Goal: Communication & Community: Answer question/provide support

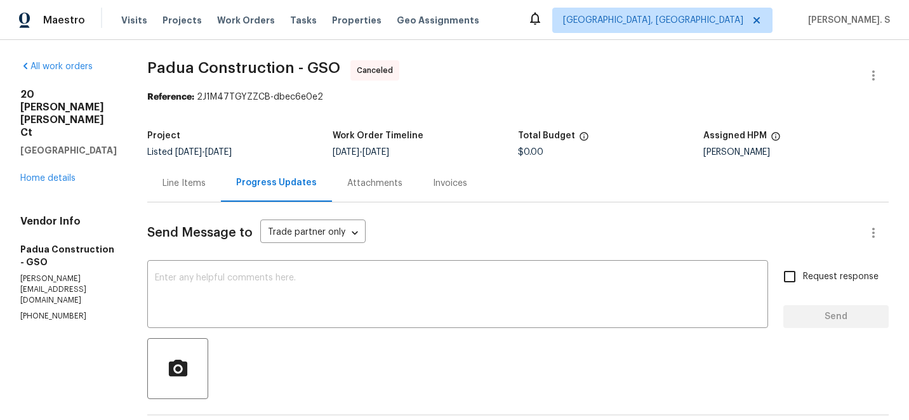
click at [50, 157] on div "20 Peggy Sue Ct Greensboro, NC 27407 Home details" at bounding box center [68, 136] width 96 height 96
click at [59, 174] on link "Home details" at bounding box center [47, 178] width 55 height 9
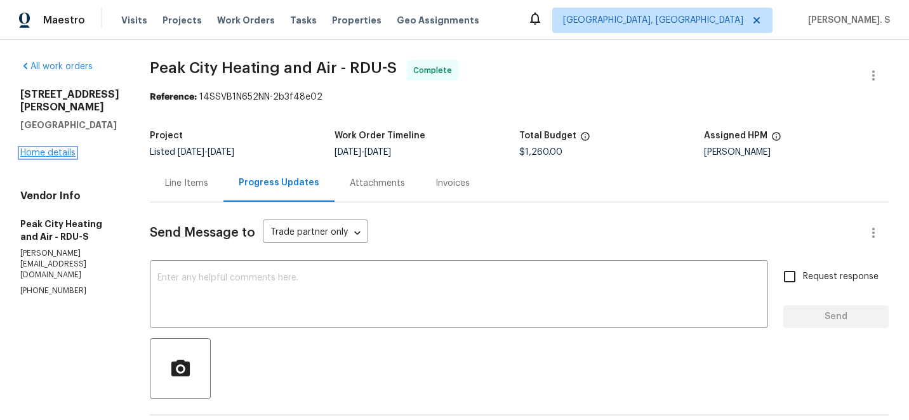
click at [31, 149] on link "Home details" at bounding box center [47, 153] width 55 height 9
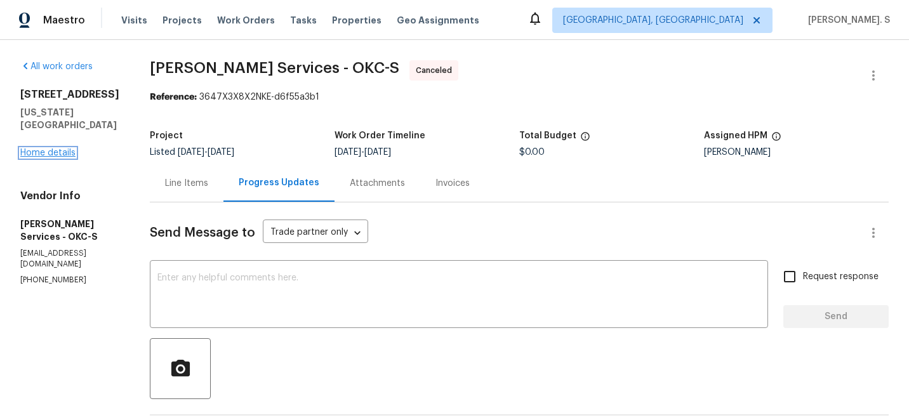
click at [53, 157] on link "Home details" at bounding box center [47, 153] width 55 height 9
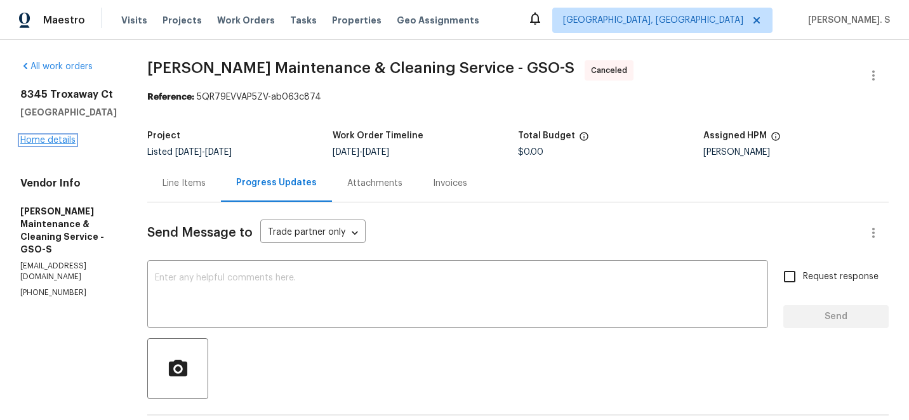
click at [21, 141] on link "Home details" at bounding box center [47, 140] width 55 height 9
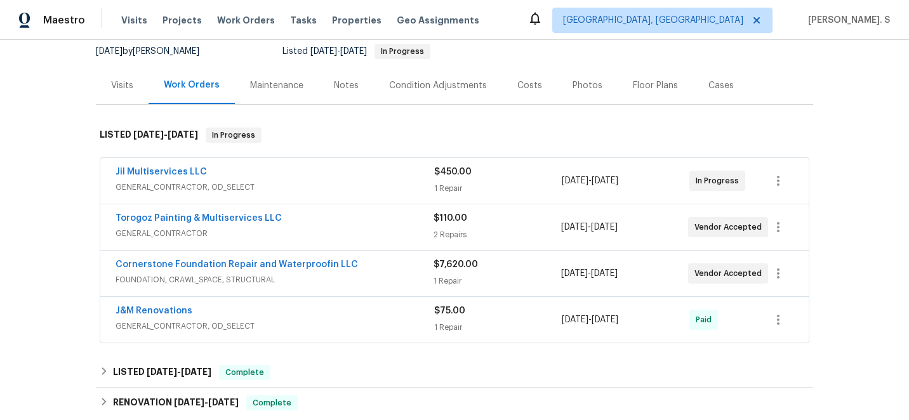
scroll to position [128, 0]
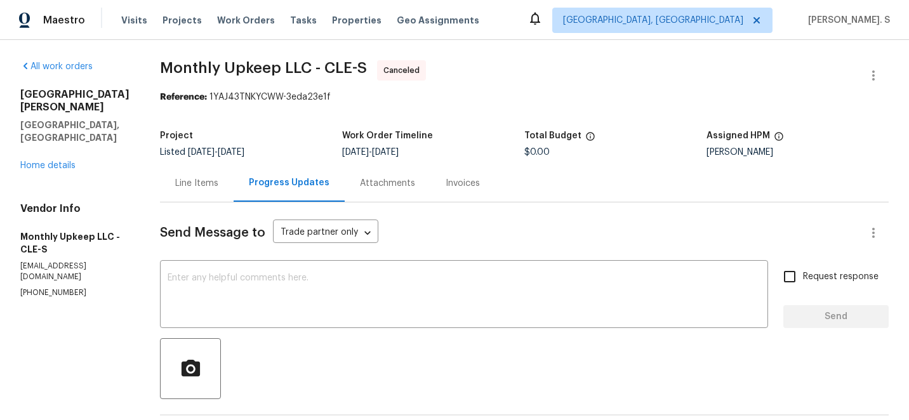
click at [77, 136] on div "9740 Burton Dr Twinsburg, OH 44087 Home details" at bounding box center [74, 130] width 109 height 84
click at [60, 161] on link "Home details" at bounding box center [47, 165] width 55 height 9
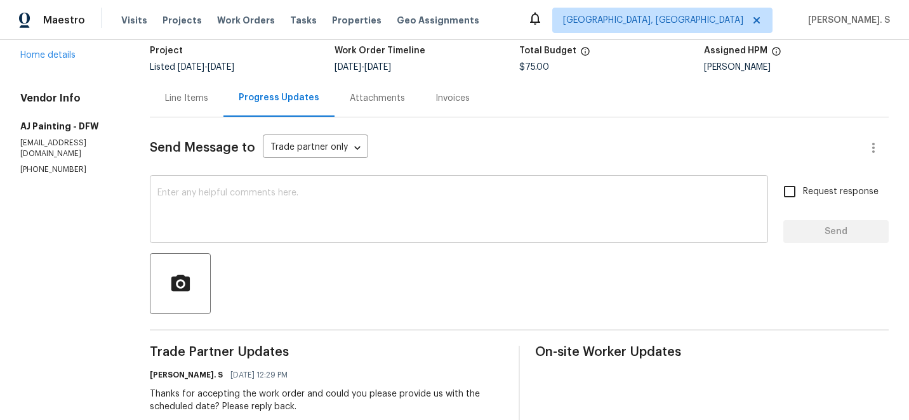
scroll to position [131, 0]
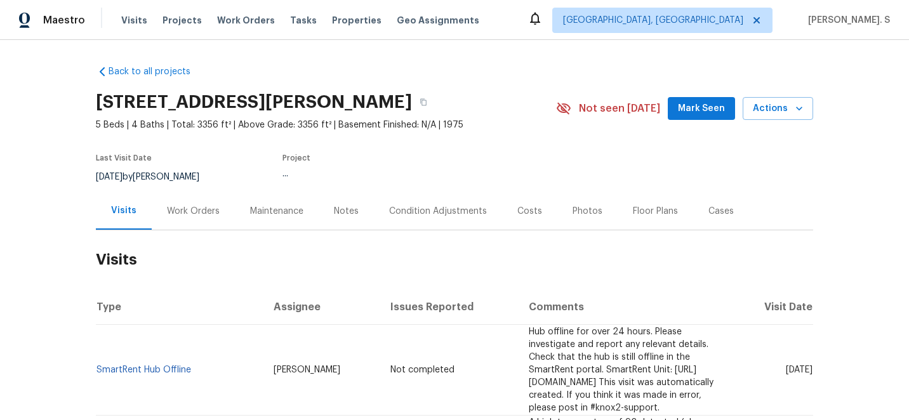
click at [196, 198] on div "Work Orders" at bounding box center [193, 210] width 83 height 37
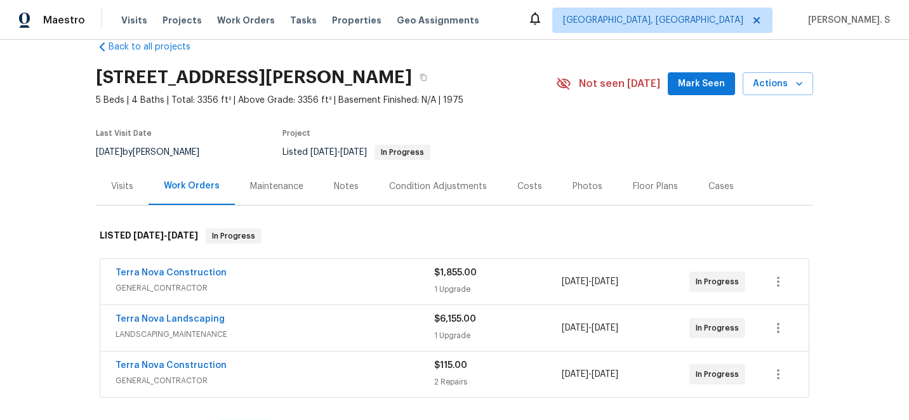
scroll to position [25, 0]
click at [220, 379] on span "GENERAL_CONTRACTOR" at bounding box center [275, 380] width 319 height 13
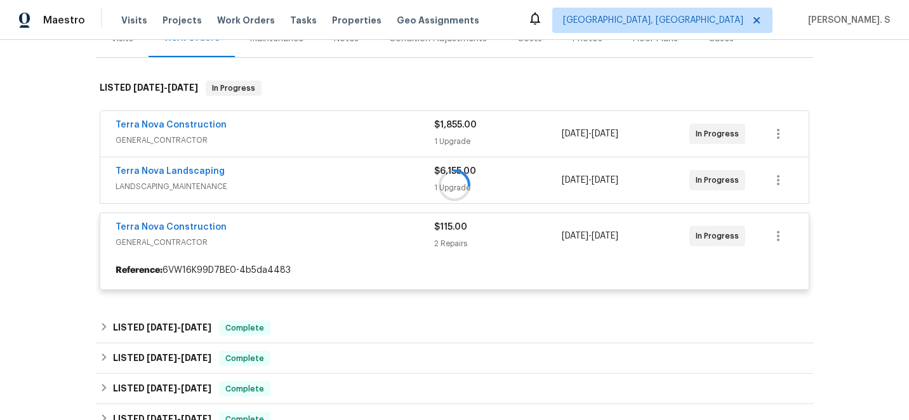
scroll to position [217, 0]
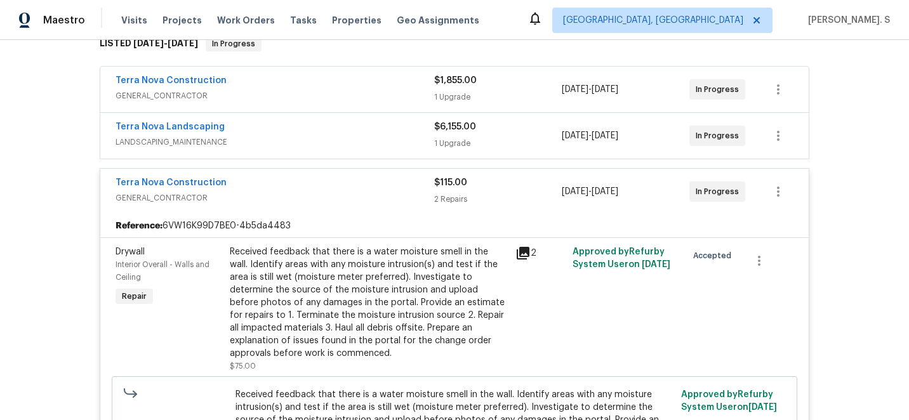
click at [222, 140] on span "LANDSCAPING_MAINTENANCE" at bounding box center [275, 142] width 319 height 13
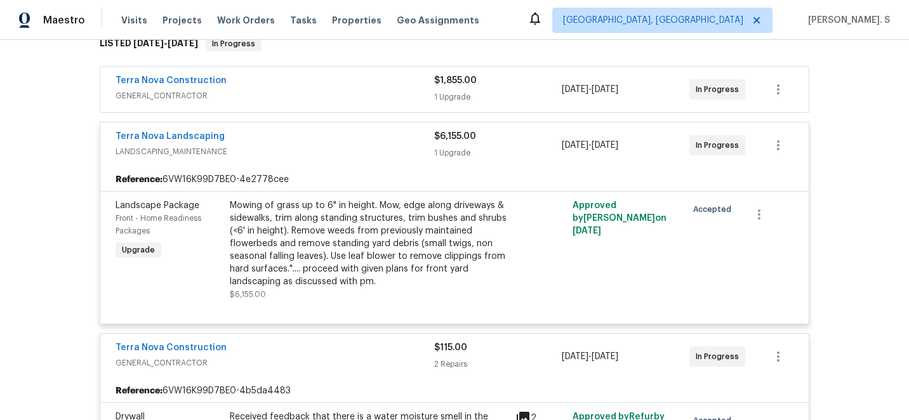
click at [208, 104] on div "Terra Nova Construction GENERAL_CONTRACTOR" at bounding box center [275, 89] width 319 height 30
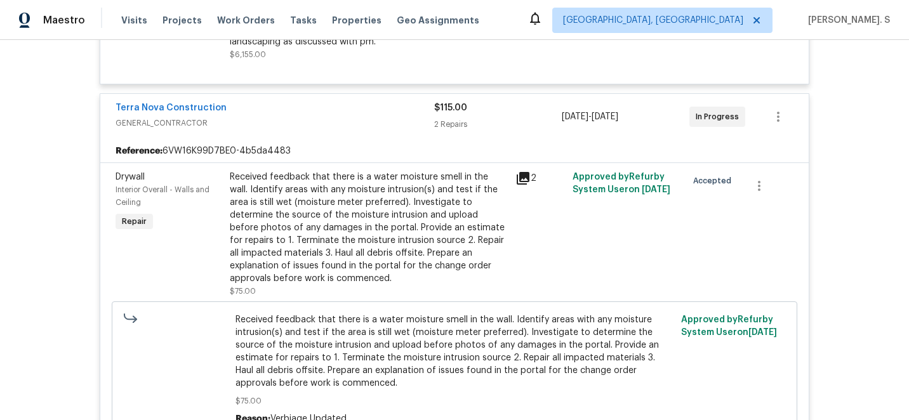
scroll to position [595, 0]
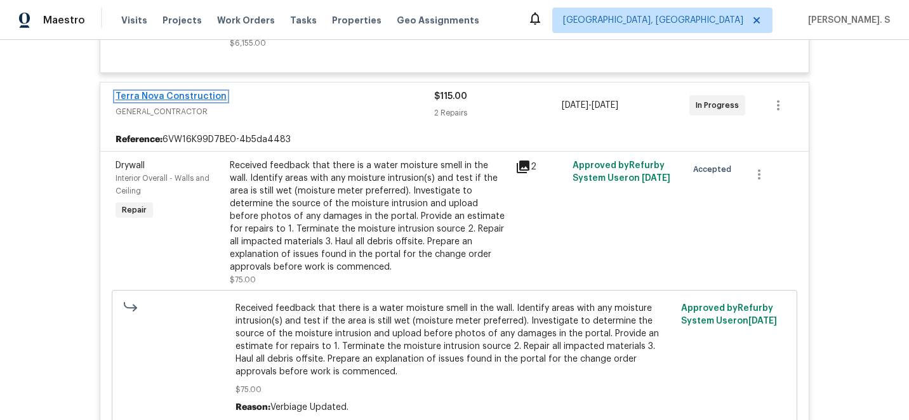
click at [190, 96] on link "Terra Nova Construction" at bounding box center [171, 96] width 111 height 9
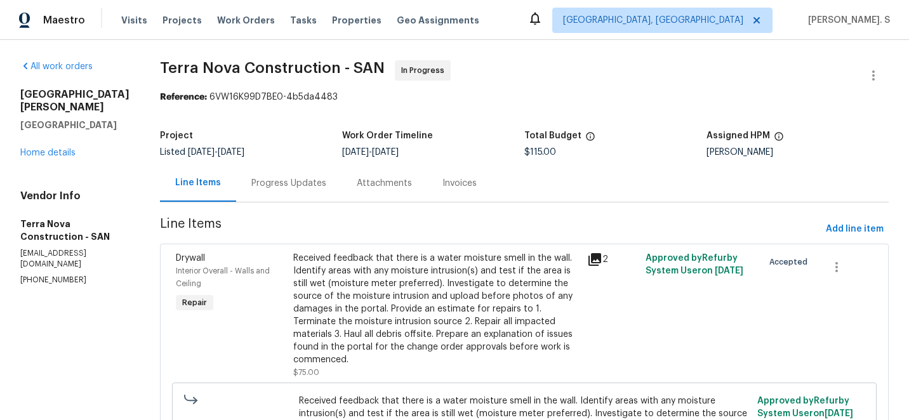
click at [328, 174] on div "Progress Updates" at bounding box center [288, 182] width 105 height 37
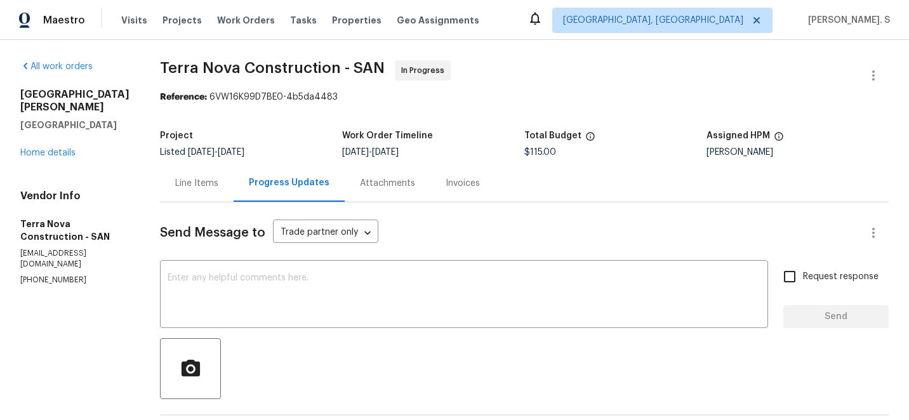
click at [211, 192] on div "Line Items" at bounding box center [197, 182] width 74 height 37
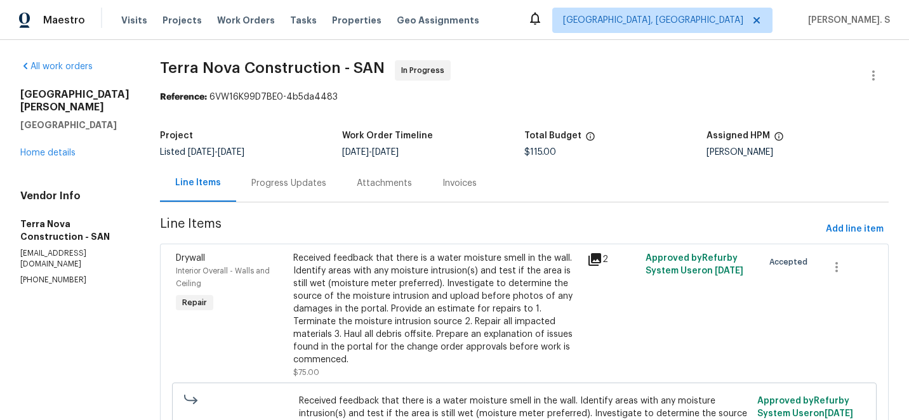
click at [345, 212] on section "Terra Nova Construction - SAN In Progress Reference: 6VW16K99D7BE0-4b5da4483 Pr…" at bounding box center [524, 343] width 729 height 567
click at [308, 158] on div "Project Listed 9/18/2025 - 9/26/2025 Work Order Timeline 9/22/2025 - 9/24/2025 …" at bounding box center [524, 144] width 729 height 41
click at [308, 173] on div "Progress Updates" at bounding box center [288, 182] width 105 height 37
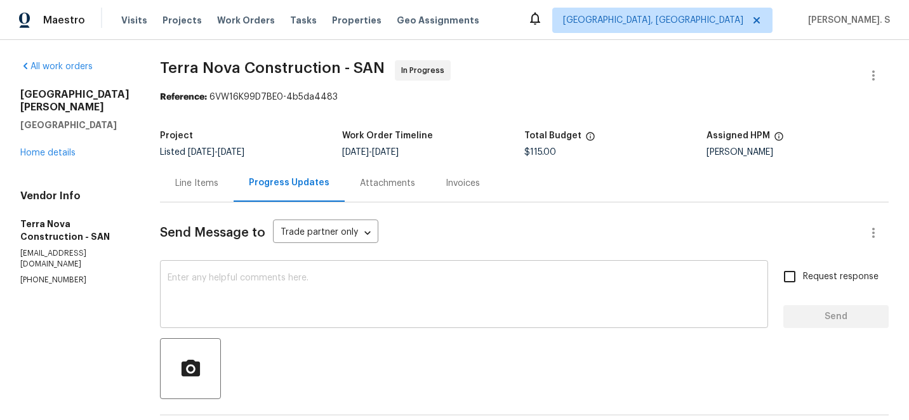
click at [328, 265] on div "x ​" at bounding box center [464, 295] width 608 height 65
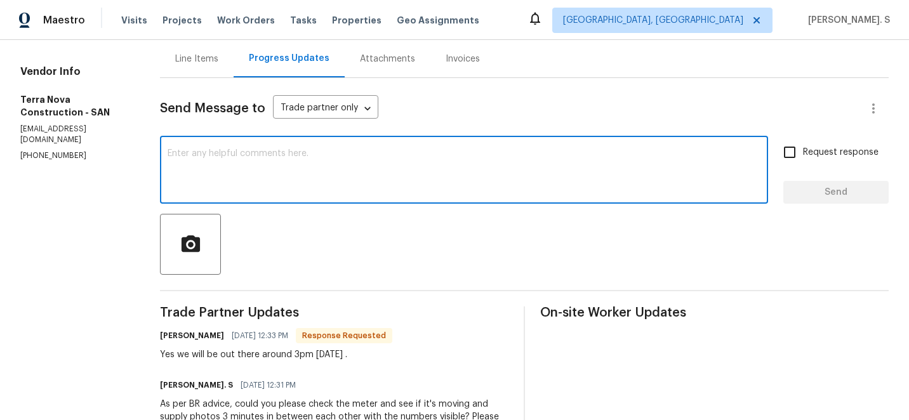
scroll to position [126, 0]
click at [237, 187] on textarea at bounding box center [464, 170] width 593 height 44
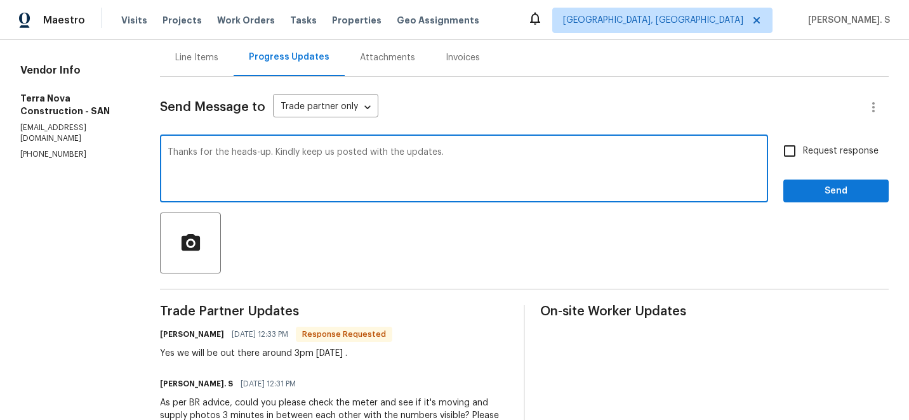
type textarea "Thanks for the heads-up. Kindly keep us posted with the updates."
click at [199, 354] on div "Yes we will be out there around 3pm today ." at bounding box center [276, 353] width 232 height 13
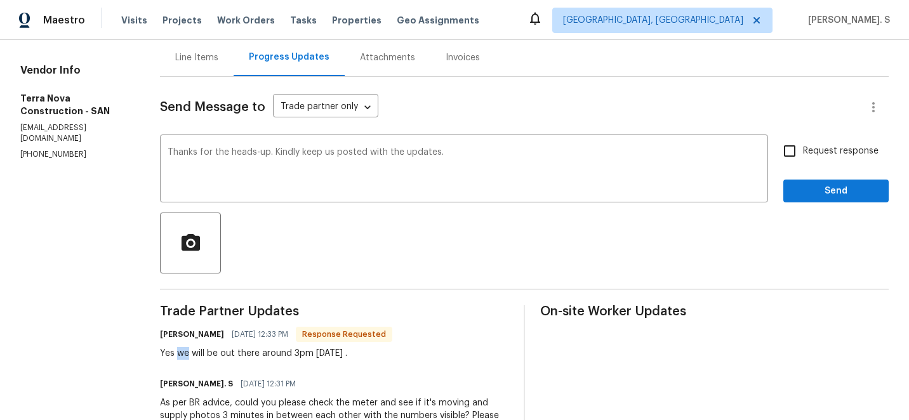
click at [199, 354] on div "Yes we will be out there around 3pm today ." at bounding box center [276, 353] width 232 height 13
copy div "Yes we will be out there around 3pm today ."
click at [802, 146] on input "Request response" at bounding box center [789, 151] width 27 height 27
checkbox input "true"
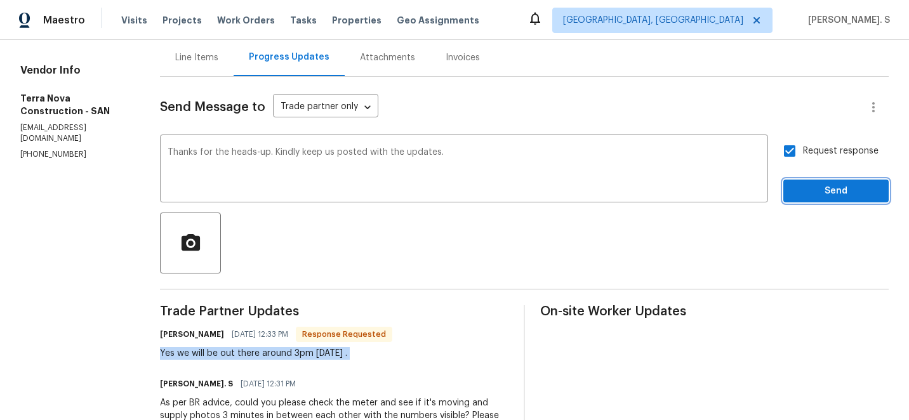
click at [799, 202] on button "Send" at bounding box center [835, 191] width 105 height 23
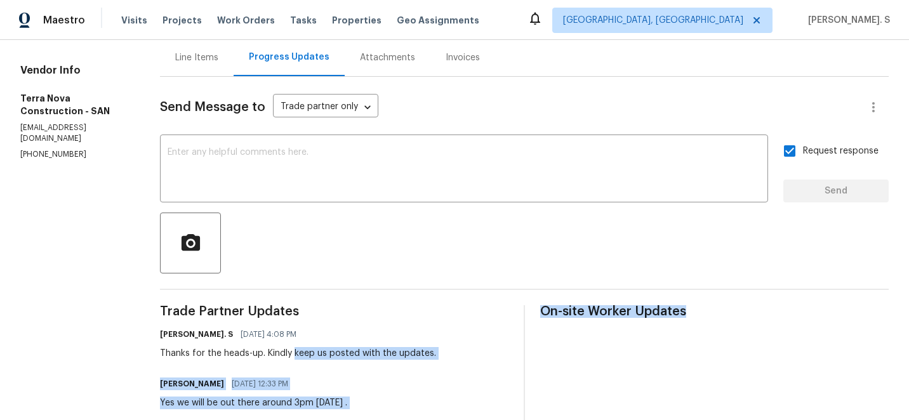
drag, startPoint x: 316, startPoint y: 352, endPoint x: 571, endPoint y: 348, distance: 254.5
click at [288, 380] on span "09/29/2025 12:33 PM" at bounding box center [260, 384] width 56 height 13
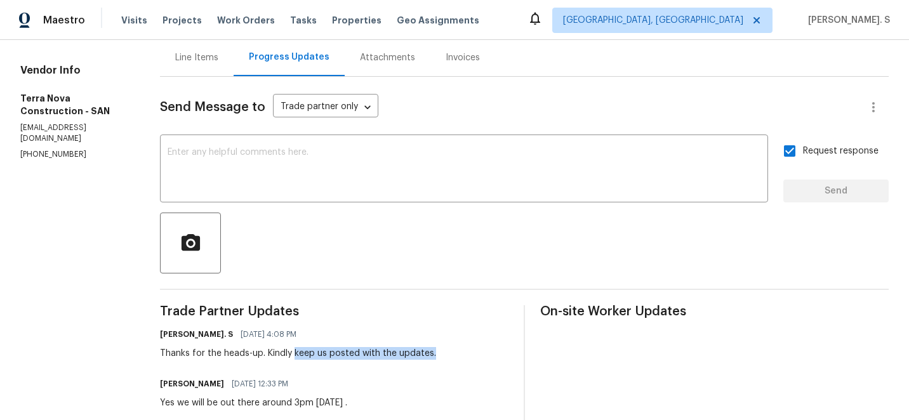
drag, startPoint x: 317, startPoint y: 350, endPoint x: 462, endPoint y: 355, distance: 144.8
click at [462, 355] on div "Glory Joyce. S 09/29/2025 4:08 PM Thanks for the heads-up. Kindly keep us poste…" at bounding box center [334, 343] width 348 height 34
copy div "keep us posted with the updates."
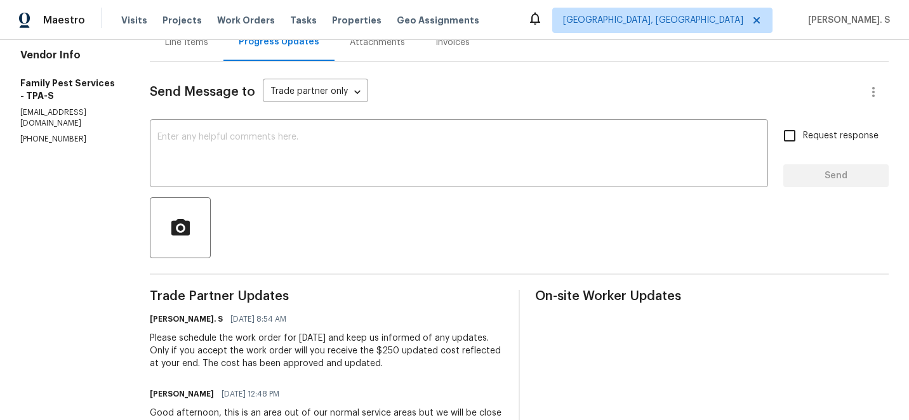
scroll to position [146, 0]
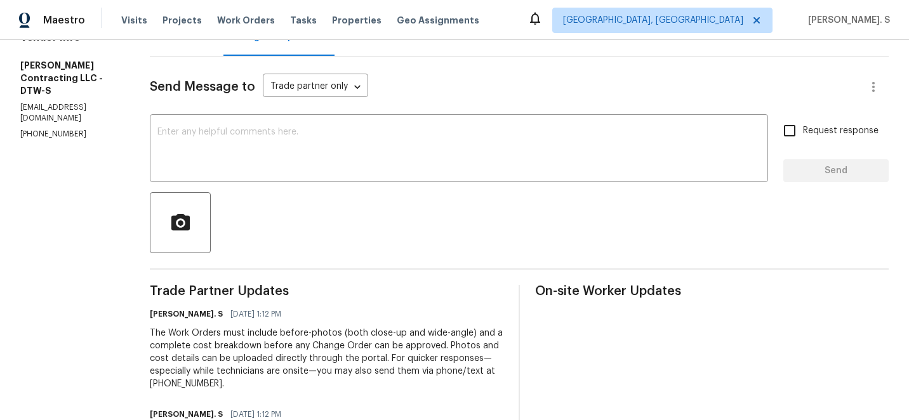
scroll to position [150, 0]
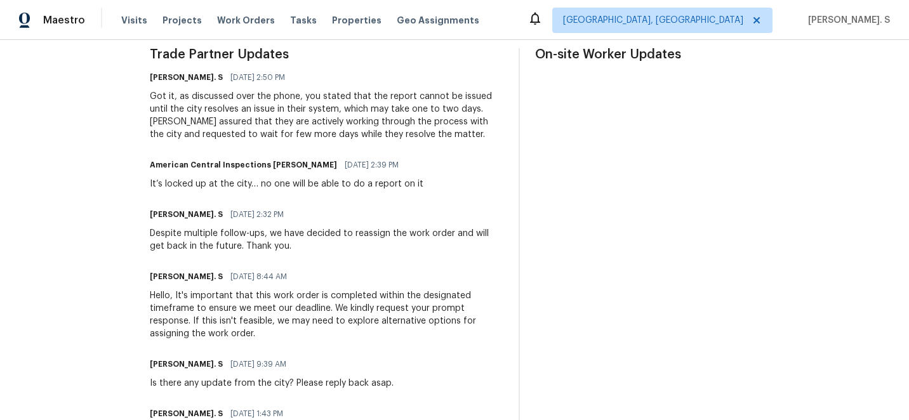
scroll to position [378, 0]
